Goal: Transaction & Acquisition: Purchase product/service

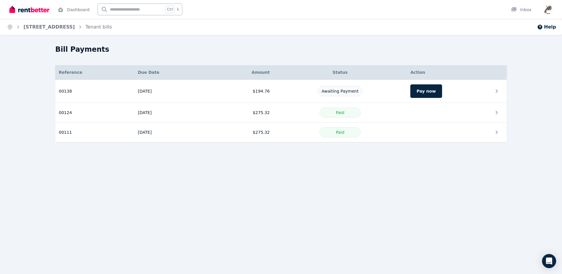
click at [24, 29] on link "[STREET_ADDRESS]" at bounding box center [49, 27] width 51 height 6
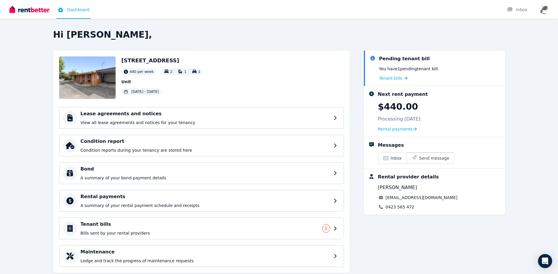
click at [130, 198] on h4 "Rental payments" at bounding box center [205, 196] width 249 height 7
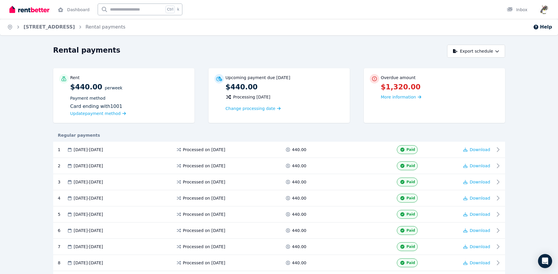
click at [98, 115] on span "Update payment method" at bounding box center [95, 113] width 51 height 5
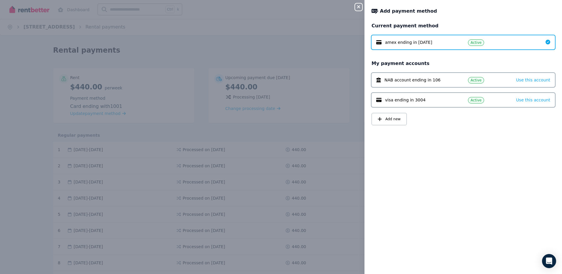
click at [392, 122] on button "Add new" at bounding box center [389, 119] width 35 height 12
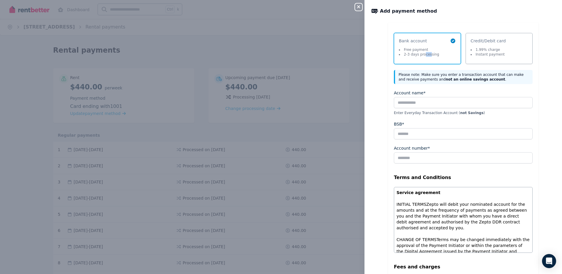
drag, startPoint x: 421, startPoint y: 54, endPoint x: 426, endPoint y: 53, distance: 5.3
click at [426, 53] on li "2-3 days processing" at bounding box center [419, 54] width 40 height 5
drag, startPoint x: 426, startPoint y: 53, endPoint x: 494, endPoint y: 55, distance: 68.2
click at [494, 55] on li "Instant payment" at bounding box center [488, 54] width 34 height 5
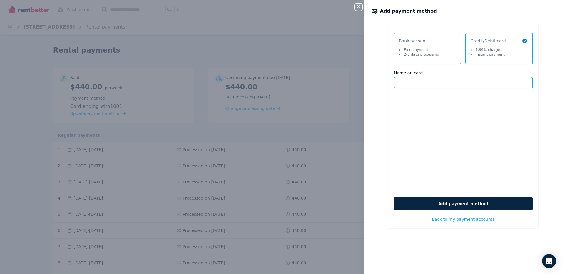
click at [457, 82] on input "Name on card" at bounding box center [463, 82] width 139 height 11
type input "**********"
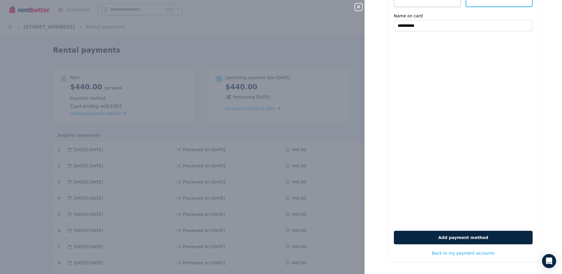
scroll to position [58, 0]
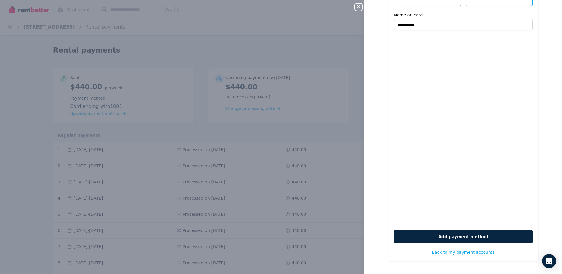
click at [463, 235] on button "Add payment method" at bounding box center [463, 237] width 139 height 14
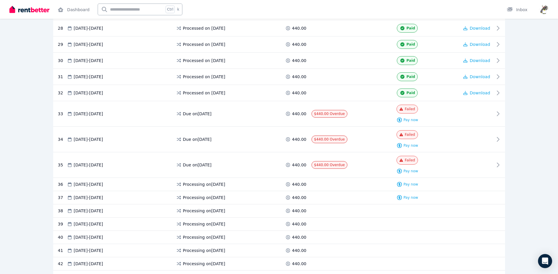
scroll to position [558, 0]
click at [409, 120] on span "Pay now" at bounding box center [410, 119] width 15 height 5
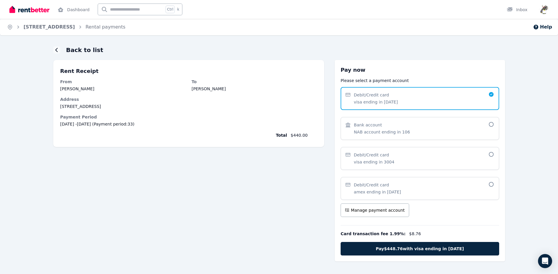
click at [424, 247] on span "Pay $448.76 with visa ending in 1769" at bounding box center [419, 249] width 88 height 6
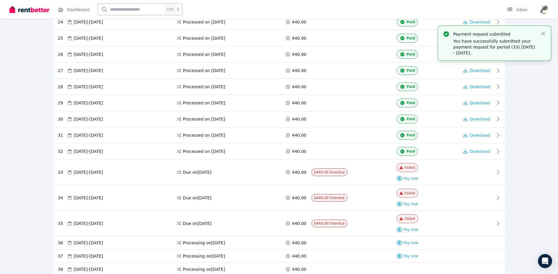
scroll to position [500, 0]
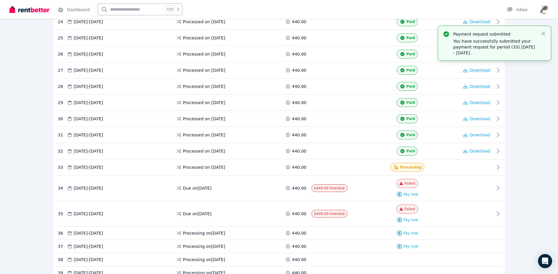
click at [413, 193] on span "Pay now" at bounding box center [410, 194] width 15 height 5
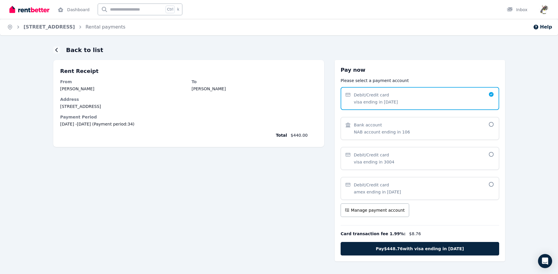
click at [423, 248] on span "Pay $448.76 with visa ending in 1769" at bounding box center [419, 249] width 88 height 6
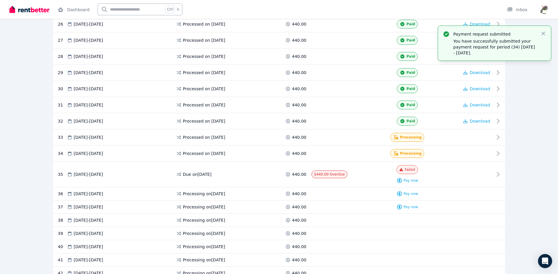
scroll to position [530, 0]
click at [410, 181] on span "Pay now" at bounding box center [410, 180] width 15 height 5
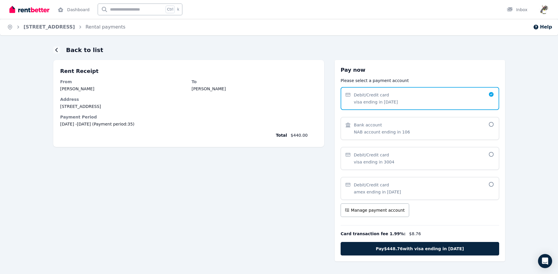
click at [420, 248] on span "Pay $448.76 with visa ending in 1769" at bounding box center [419, 249] width 88 height 6
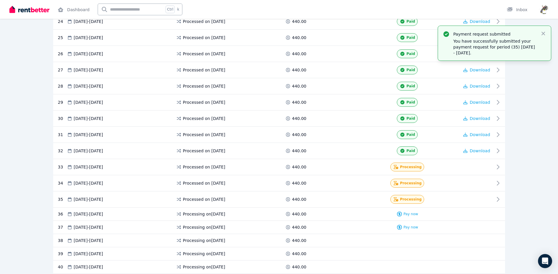
scroll to position [500, 0]
click at [411, 216] on span "Pay now" at bounding box center [410, 214] width 15 height 5
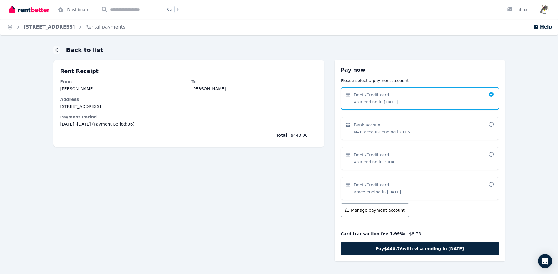
click at [424, 251] on span "Pay $448.76 with visa ending in 1769" at bounding box center [419, 249] width 88 height 6
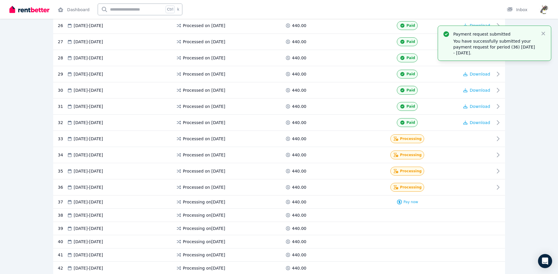
scroll to position [529, 0]
